Goal: Task Accomplishment & Management: Use online tool/utility

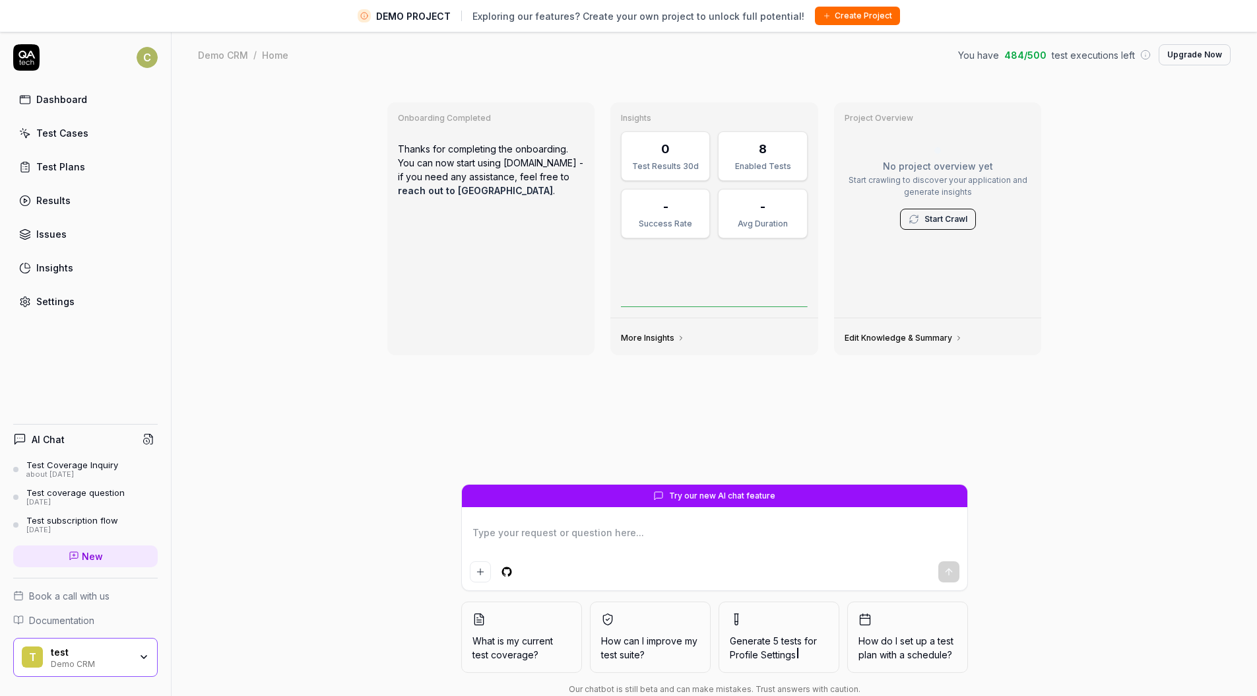
click at [115, 670] on div "t test Demo CRM" at bounding box center [85, 658] width 145 height 40
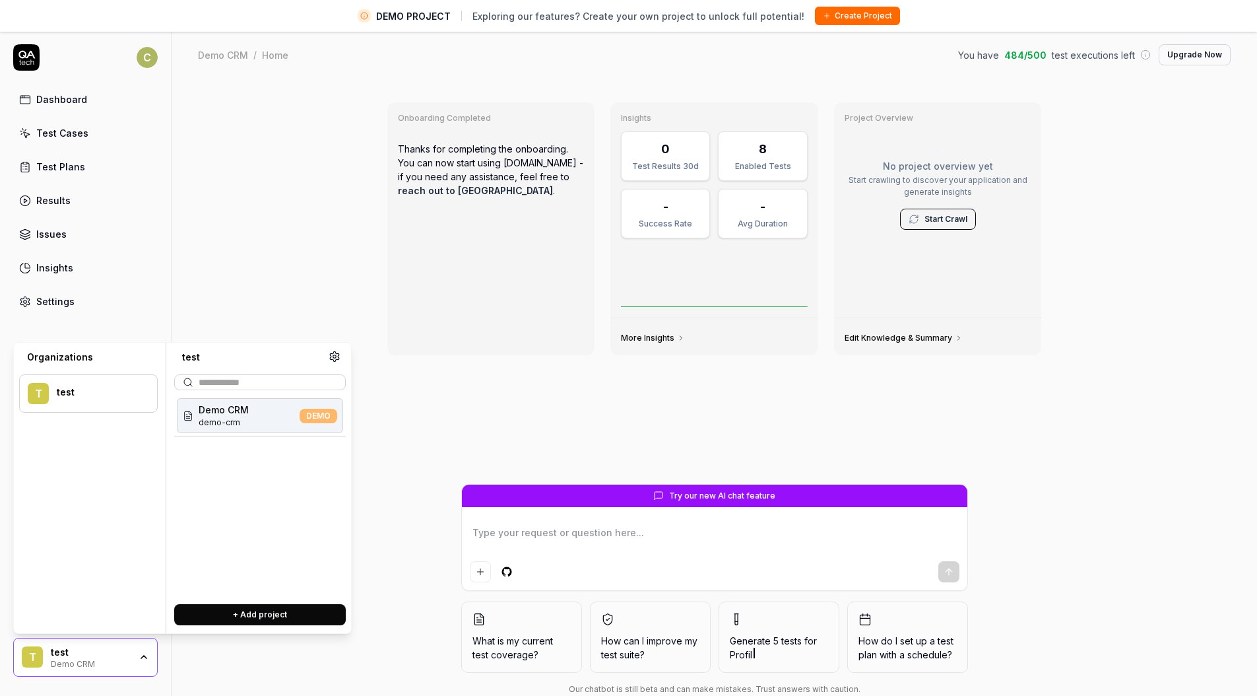
type textarea "*"
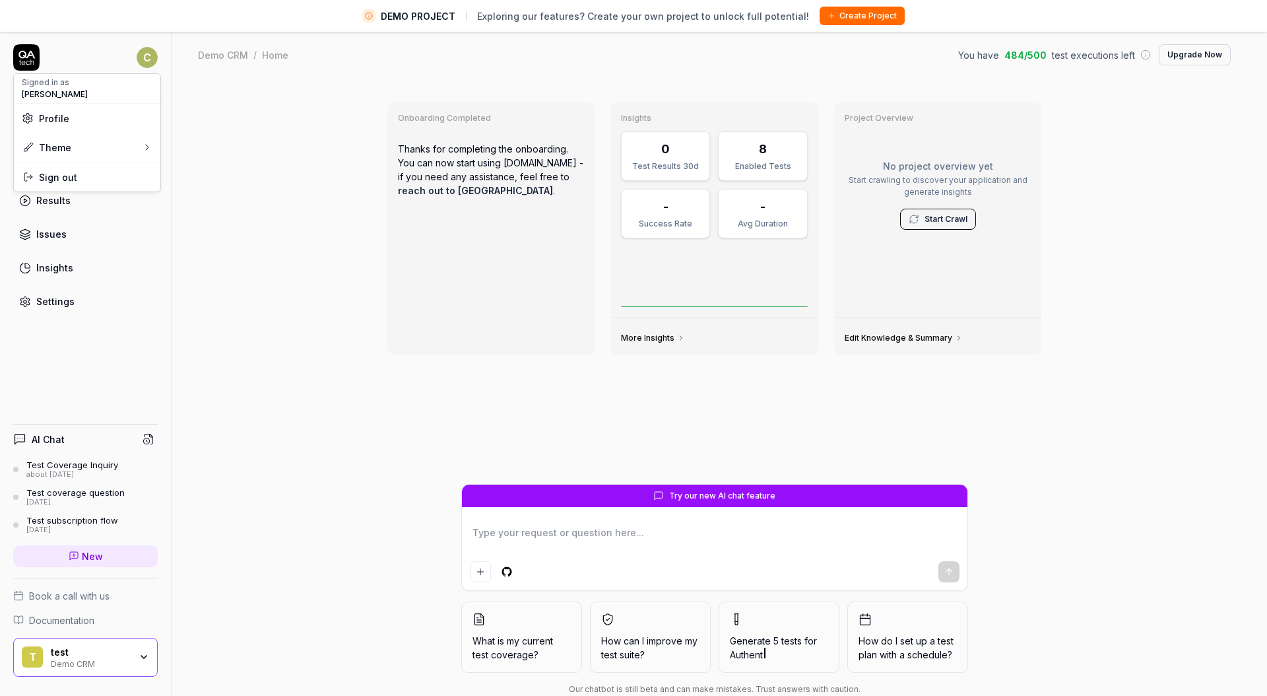
click at [137, 46] on html "DEMO PROJECT Exploring our features? Create your own project to unlock full pot…" at bounding box center [633, 363] width 1267 height 727
click at [82, 181] on span "Sign out" at bounding box center [87, 177] width 131 height 14
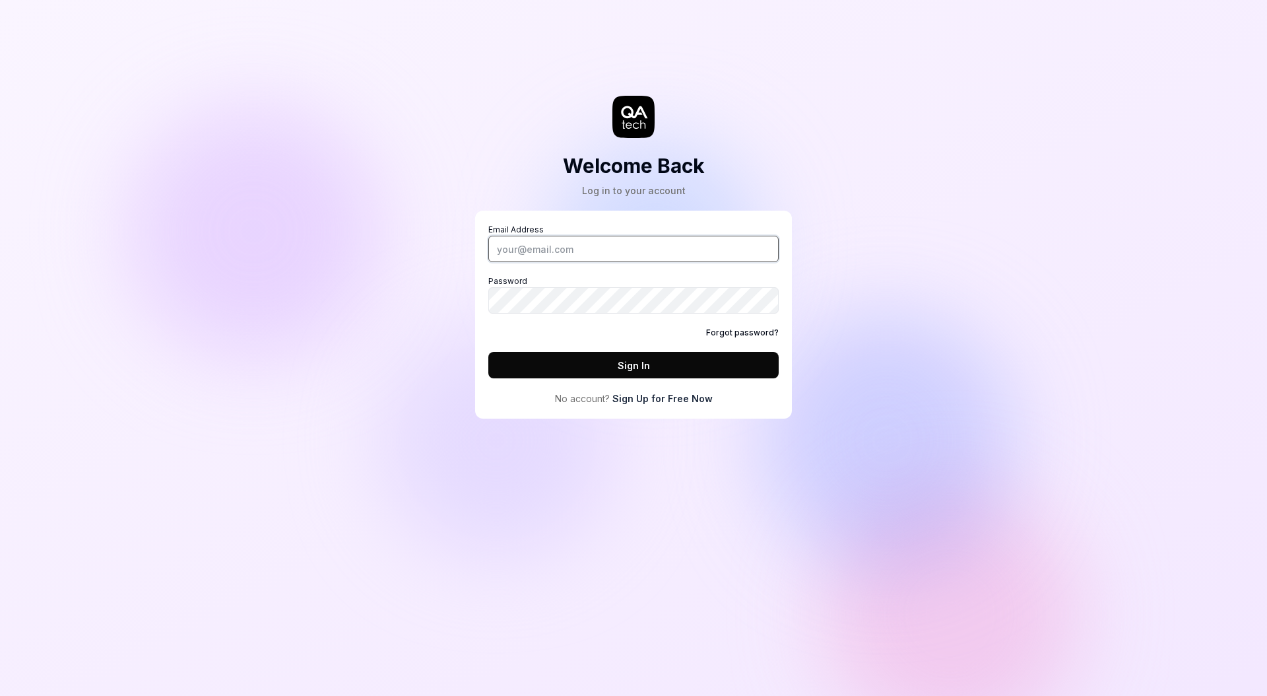
click at [665, 253] on input "Email Address" at bounding box center [633, 249] width 290 height 26
type input "kstryjewski@gmail.com"
click at [646, 349] on div "Email Address kstryjewski@gmail.com Password Forgot password? Sign In" at bounding box center [633, 301] width 290 height 154
click at [645, 357] on button "Sign In" at bounding box center [633, 365] width 290 height 26
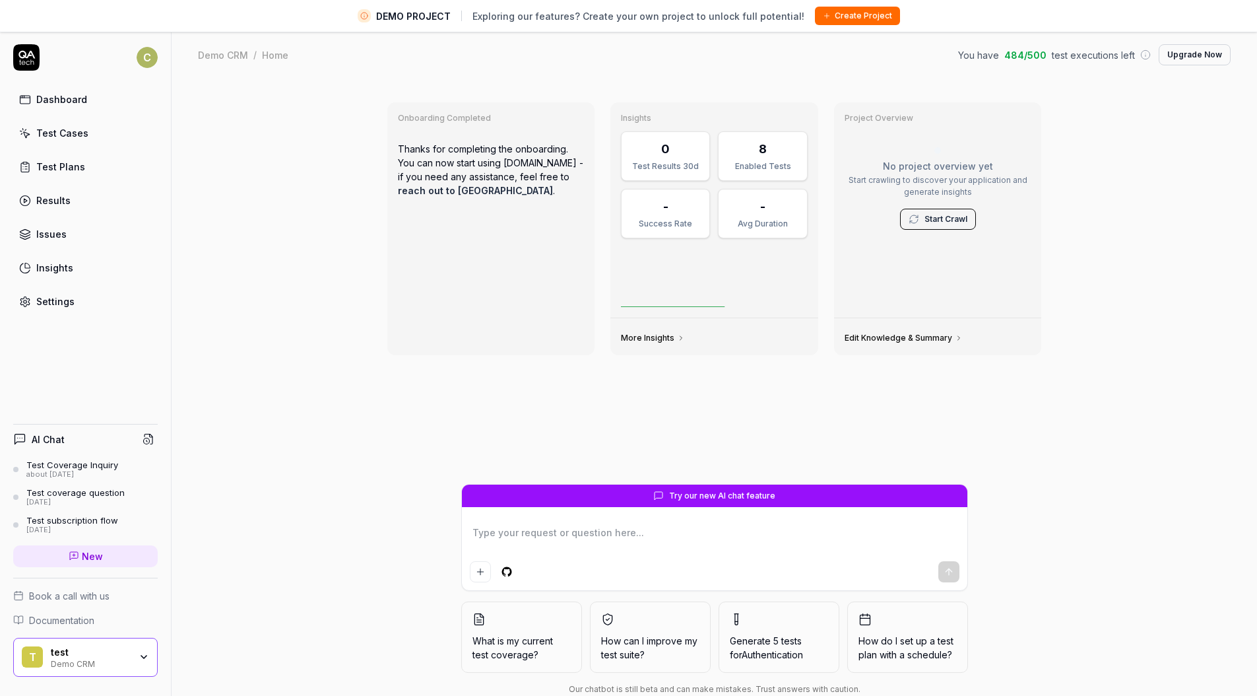
click at [238, 181] on div "Onboarding Completed Thanks for completing the onboarding. You can now start us…" at bounding box center [715, 403] width 1086 height 648
type textarea "*"
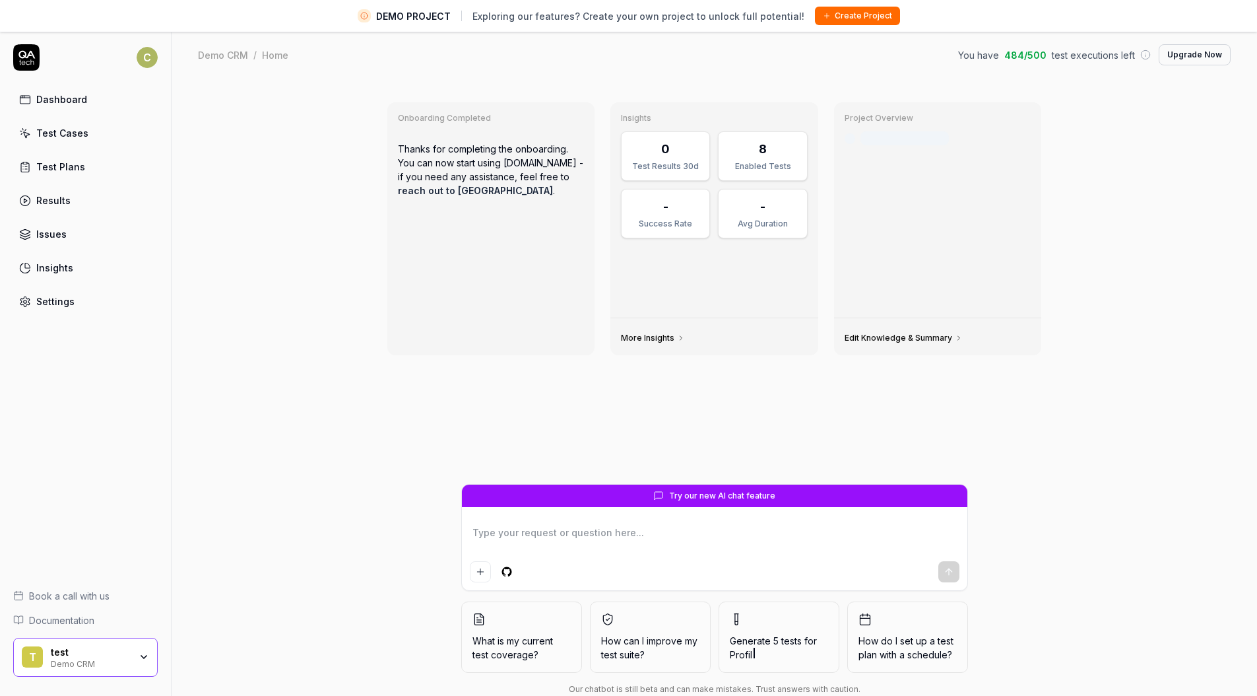
type textarea "*"
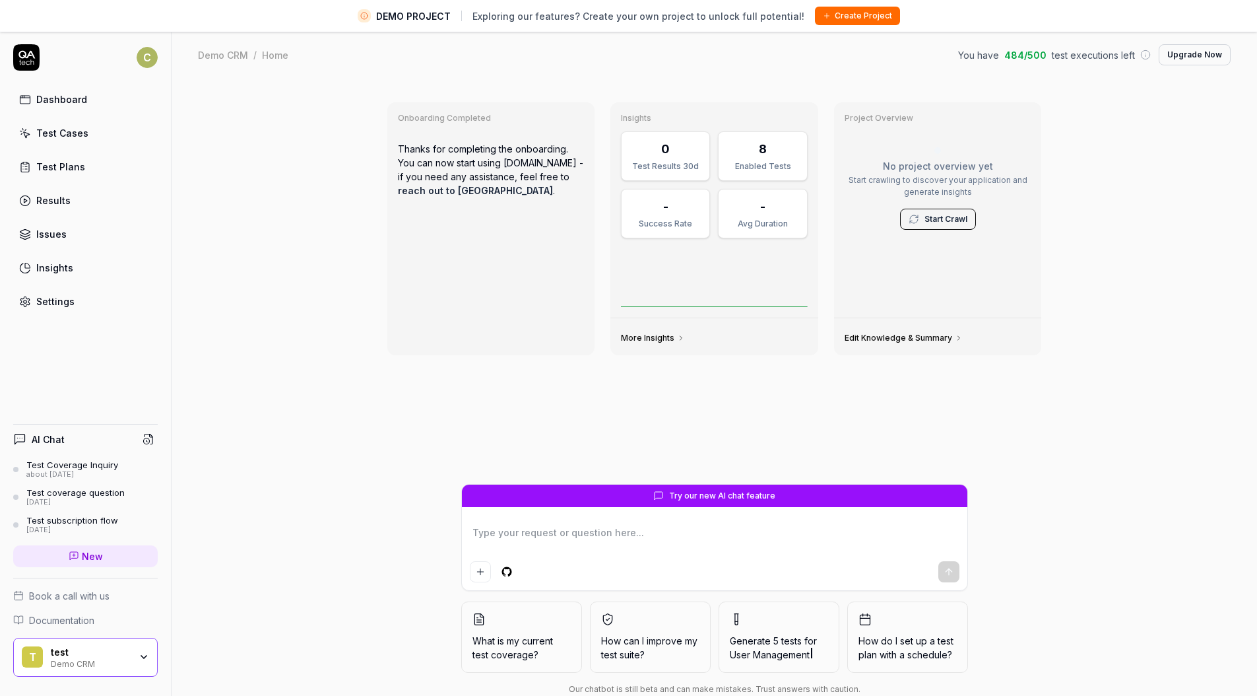
type textarea "*"
